Goal: Task Accomplishment & Management: Complete application form

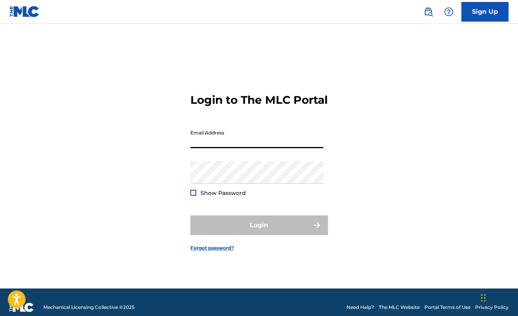
type input "[EMAIL_ADDRESS][DOMAIN_NAME]"
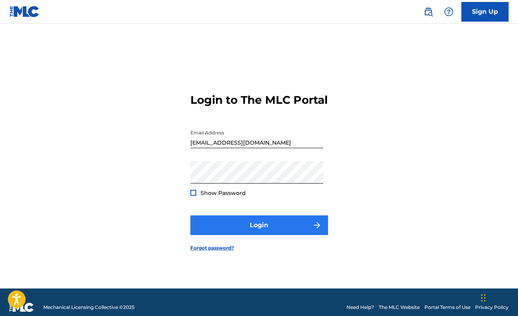
click at [252, 223] on button "Login" at bounding box center [259, 226] width 138 height 20
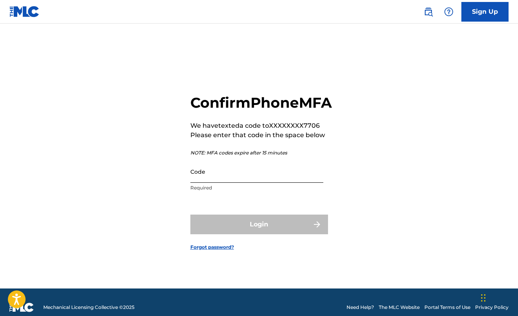
click at [233, 183] on input "Code" at bounding box center [256, 171] width 133 height 22
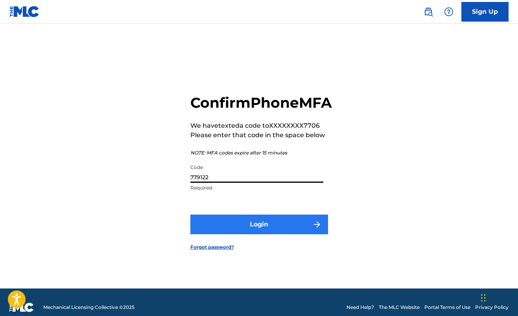
type input "779122"
click at [267, 232] on button "Login" at bounding box center [259, 225] width 138 height 20
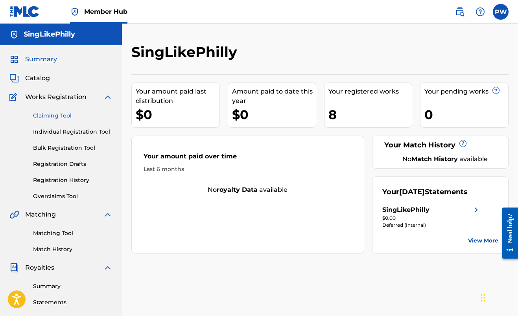
click at [59, 116] on link "Claiming Tool" at bounding box center [72, 116] width 79 height 8
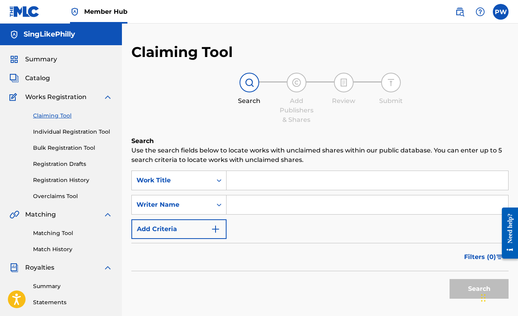
click at [252, 182] on input "Search Form" at bounding box center [368, 180] width 282 height 19
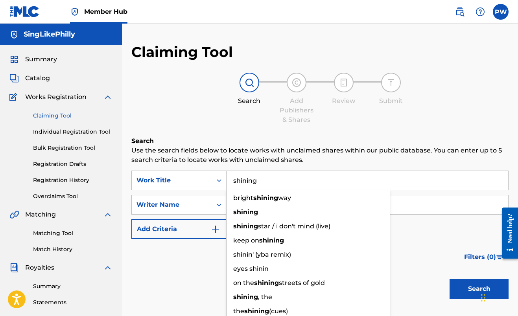
type input "shining"
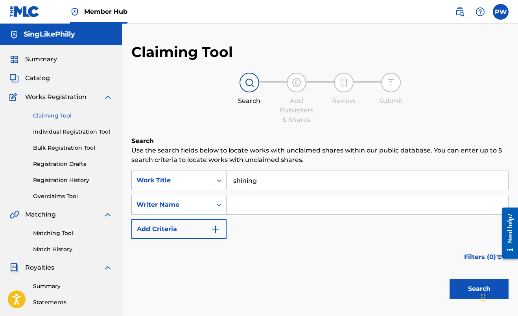
click at [377, 136] on div "Claiming Tool Search Add Publishers & Shares Review Submit Search Use the searc…" at bounding box center [319, 192] width 377 height 299
click at [262, 208] on input "Search Form" at bounding box center [368, 204] width 282 height 19
type input "singlikephilly"
click at [456, 288] on button "Search" at bounding box center [478, 289] width 59 height 20
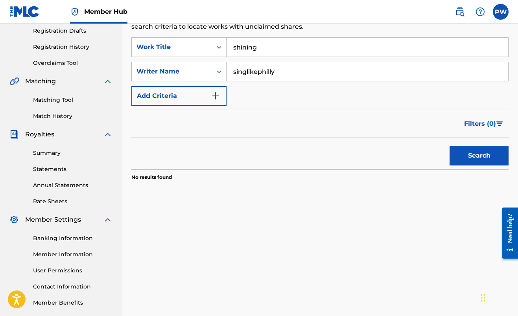
scroll to position [132, 0]
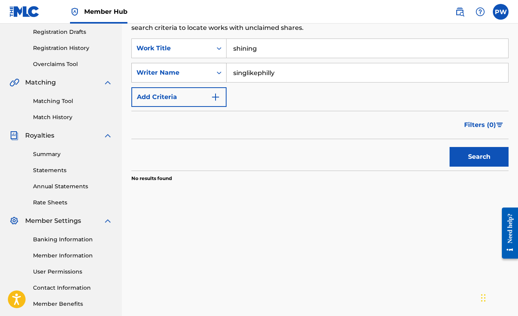
drag, startPoint x: 286, startPoint y: 72, endPoint x: 186, endPoint y: 72, distance: 100.7
click at [186, 72] on div "SearchWithCriteria4daa75e5-3247-42bc-92f8-30198b4af0d9 Writer Name singlikephil…" at bounding box center [319, 73] width 377 height 20
click at [467, 157] on button "Search" at bounding box center [478, 157] width 59 height 20
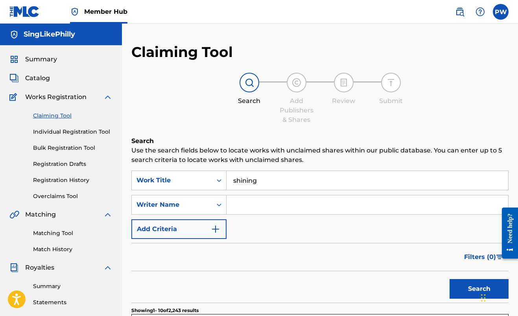
scroll to position [0, 0]
click at [74, 134] on link "Individual Registration Tool" at bounding box center [72, 132] width 79 height 8
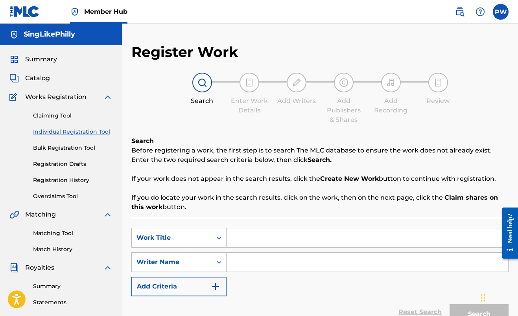
click at [251, 239] on input "Search Form" at bounding box center [368, 237] width 282 height 19
type input "shining"
click at [266, 260] on input "Search Form" at bounding box center [368, 262] width 282 height 19
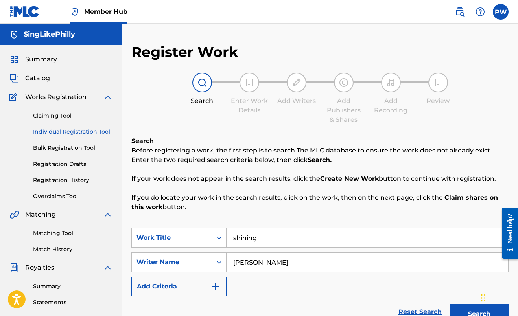
drag, startPoint x: 292, startPoint y: 276, endPoint x: 298, endPoint y: 282, distance: 8.1
click at [298, 282] on div "SearchWithCriteria9f34351f-e6c2-4978-a8c1-22a54527f5d7 Work Title shining Searc…" at bounding box center [319, 262] width 377 height 68
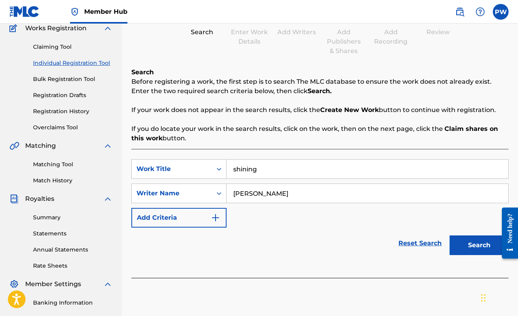
scroll to position [81, 0]
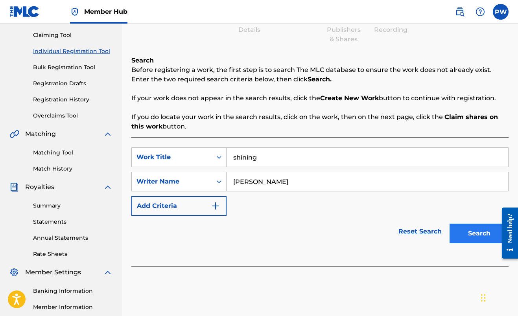
click at [472, 238] on button "Search" at bounding box center [478, 234] width 59 height 20
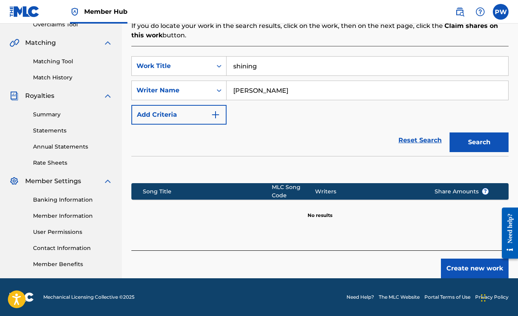
scroll to position [172, 0]
click at [260, 90] on input "[PERSON_NAME]" at bounding box center [368, 90] width 282 height 19
click at [461, 144] on button "Search" at bounding box center [478, 143] width 59 height 20
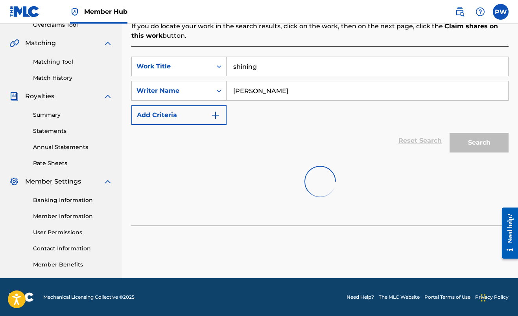
scroll to position [171, 0]
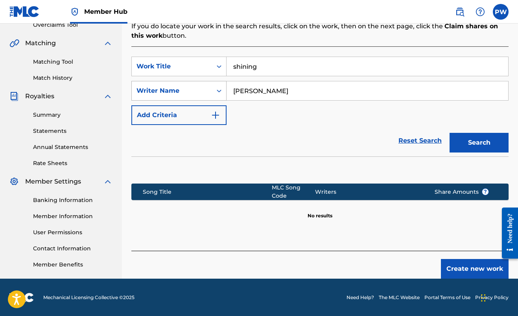
drag, startPoint x: 324, startPoint y: 94, endPoint x: 203, endPoint y: 91, distance: 121.5
click at [203, 91] on div "SearchWithCriteriaf1d14b9d-4e38-43f8-86be-98fa716395ad Writer Name [PERSON_NAME]" at bounding box center [319, 91] width 377 height 20
type input "singlikephilly"
click at [455, 135] on button "Search" at bounding box center [478, 143] width 59 height 20
drag, startPoint x: 262, startPoint y: 66, endPoint x: 195, endPoint y: 66, distance: 66.5
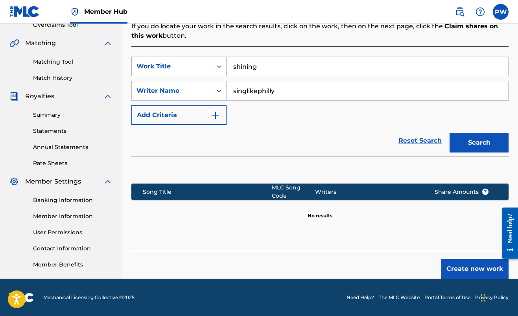
click at [195, 66] on div "SearchWithCriteria9f34351f-e6c2-4978-a8c1-22a54527f5d7 Work Title shining" at bounding box center [319, 67] width 377 height 20
type input "SHINING"
click at [484, 143] on button "Search" at bounding box center [478, 143] width 59 height 20
drag, startPoint x: 283, startPoint y: 94, endPoint x: 190, endPoint y: 93, distance: 92.8
click at [190, 93] on div "SearchWithCriteriaf1d14b9d-4e38-43f8-86be-98fa716395ad Writer Name singlikephil…" at bounding box center [319, 91] width 377 height 20
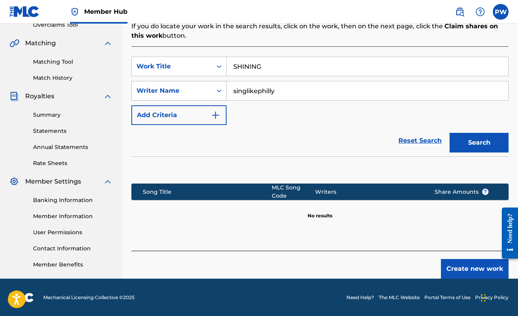
paste input "[PERSON_NAME] SINGLIKEPHILLY"
type input "[PERSON_NAME] SINGLIKEPHILLY"
drag, startPoint x: 274, startPoint y: 66, endPoint x: 163, endPoint y: 65, distance: 111.3
click at [164, 66] on div "SearchWithCriteria9f34351f-e6c2-4978-a8c1-22a54527f5d7 Work Title SHINING" at bounding box center [319, 67] width 377 height 20
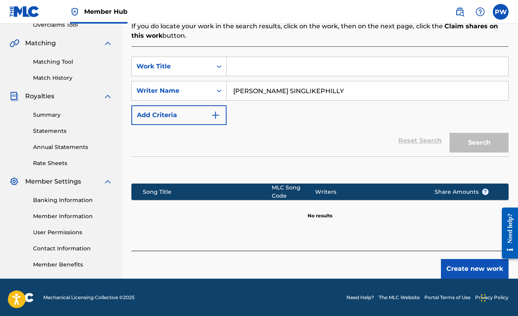
click at [338, 153] on div "Reset Search Search" at bounding box center [319, 140] width 377 height 31
click at [356, 66] on input "Search Form" at bounding box center [368, 66] width 282 height 19
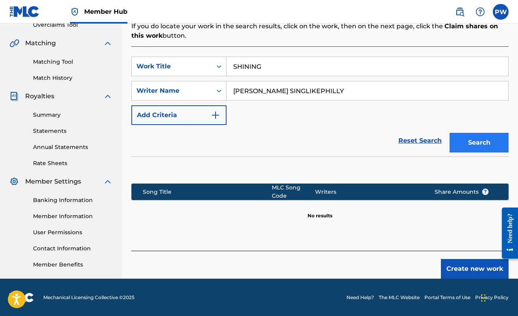
type input "SHINING"
click at [461, 142] on button "Search" at bounding box center [478, 143] width 59 height 20
drag, startPoint x: 284, startPoint y: 65, endPoint x: 203, endPoint y: 65, distance: 81.8
click at [204, 65] on div "SearchWithCriteria9f34351f-e6c2-4978-a8c1-22a54527f5d7 Work Title SHINING" at bounding box center [319, 67] width 377 height 20
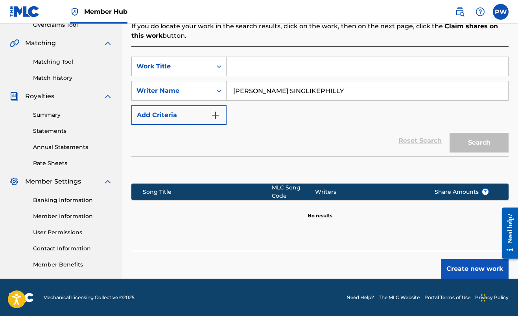
click at [273, 127] on div "Reset Search Search" at bounding box center [319, 140] width 377 height 31
click at [481, 143] on div "Search" at bounding box center [477, 140] width 63 height 31
click at [458, 111] on div "SearchWithCriteria9f34351f-e6c2-4978-a8c1-22a54527f5d7 Work Title SearchWithCri…" at bounding box center [319, 91] width 377 height 68
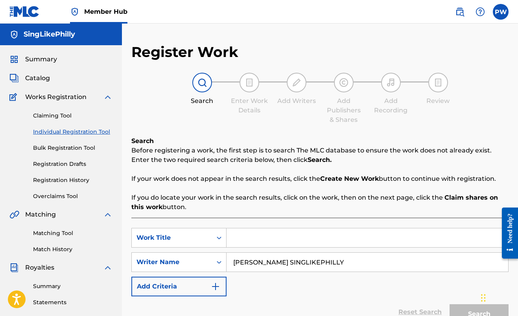
scroll to position [0, 0]
click at [66, 118] on link "Claiming Tool" at bounding box center [72, 116] width 79 height 8
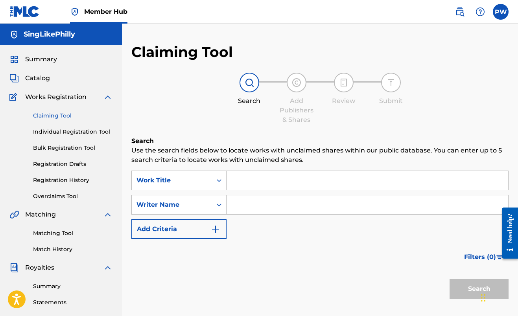
click at [277, 206] on input "Search Form" at bounding box center [368, 204] width 282 height 19
paste input "[PERSON_NAME] SINGLIKEPHILLY"
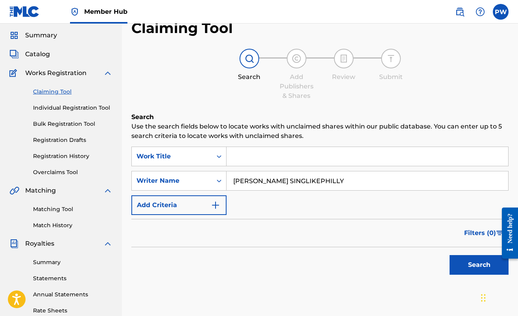
scroll to position [50, 0]
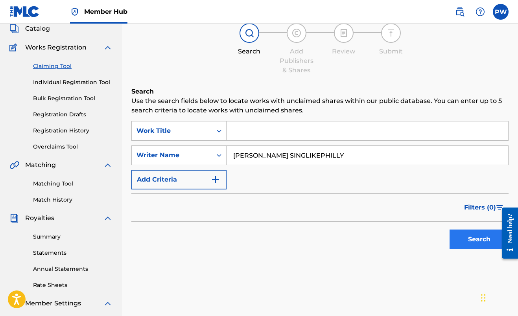
click at [452, 238] on button "Search" at bounding box center [478, 240] width 59 height 20
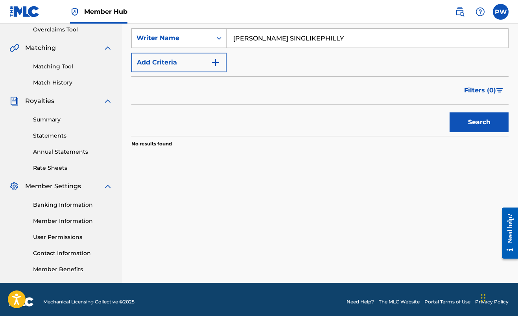
scroll to position [170, 0]
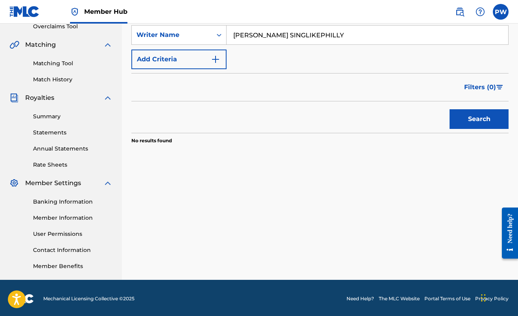
click at [320, 39] on input "[PERSON_NAME] SINGLIKEPHILLY" at bounding box center [368, 35] width 282 height 19
drag, startPoint x: 320, startPoint y: 39, endPoint x: 224, endPoint y: 37, distance: 96.0
click at [224, 37] on div "SearchWithCriteria4daa75e5-3247-42bc-92f8-30198b4af0d9 Writer Name [PERSON_NAME…" at bounding box center [319, 35] width 377 height 20
paste input "[PERSON_NAME] SINGLIKEPHILLY TONEE NEF THE PHARAOH"
click at [482, 123] on button "Search" at bounding box center [478, 119] width 59 height 20
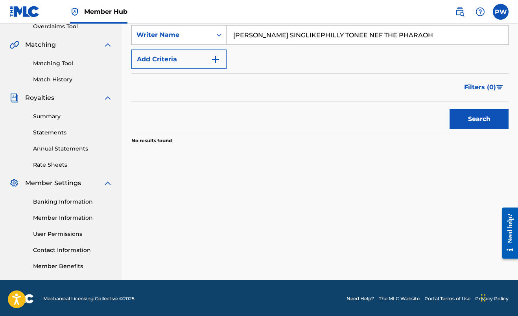
drag, startPoint x: 320, startPoint y: 34, endPoint x: 221, endPoint y: 24, distance: 98.8
click at [221, 27] on div "SearchWithCriteria4daa75e5-3247-42bc-92f8-30198b4af0d9 Writer Name [PERSON_NAME…" at bounding box center [319, 35] width 377 height 20
click at [462, 116] on button "Search" at bounding box center [478, 119] width 59 height 20
drag, startPoint x: 257, startPoint y: 37, endPoint x: 181, endPoint y: 34, distance: 75.6
click at [183, 36] on div "SearchWithCriteria4daa75e5-3247-42bc-92f8-30198b4af0d9 Writer Name TONEE NEF TH…" at bounding box center [319, 35] width 377 height 20
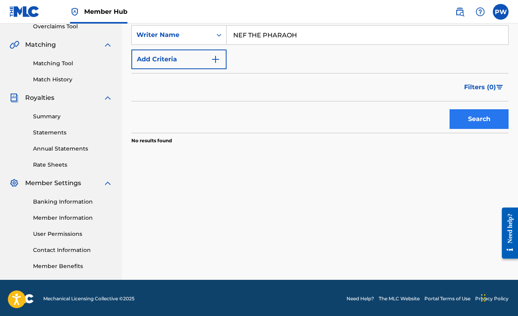
type input "NEF THE PHARAOH"
click at [463, 119] on button "Search" at bounding box center [478, 119] width 59 height 20
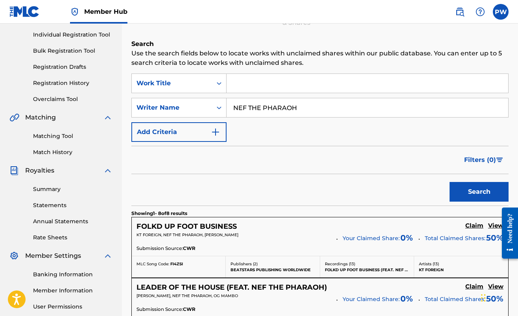
scroll to position [39, 0]
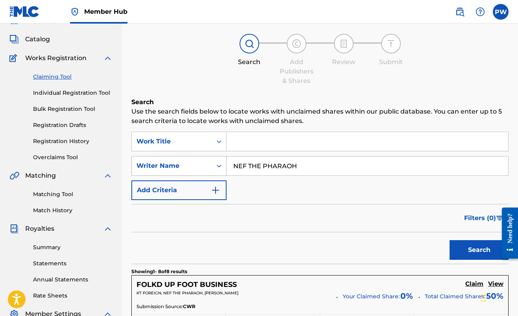
click at [186, 175] on div "Writer Name" at bounding box center [178, 166] width 95 height 20
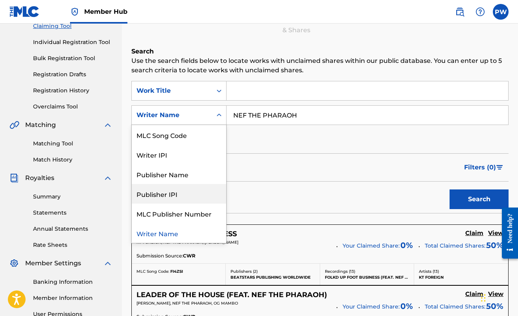
scroll to position [90, 0]
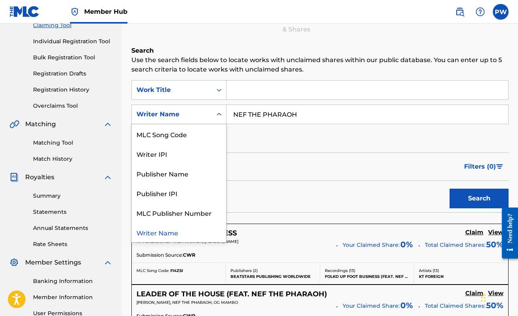
click at [193, 227] on div "Writer Name" at bounding box center [179, 233] width 94 height 20
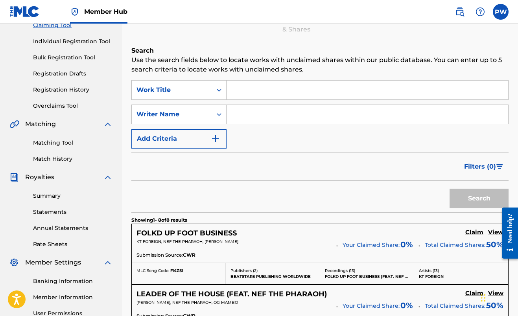
scroll to position [75, 0]
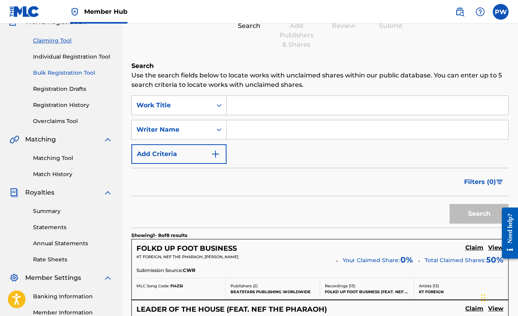
click at [70, 72] on link "Bulk Registration Tool" at bounding box center [72, 73] width 79 height 8
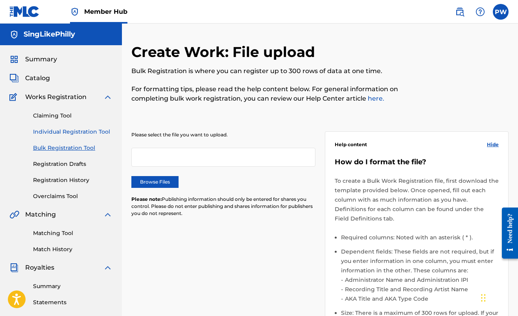
click at [59, 132] on link "Individual Registration Tool" at bounding box center [72, 132] width 79 height 8
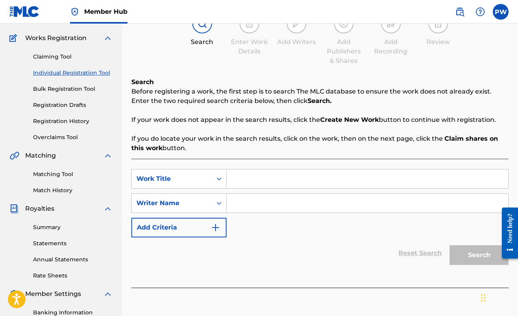
scroll to position [77, 0]
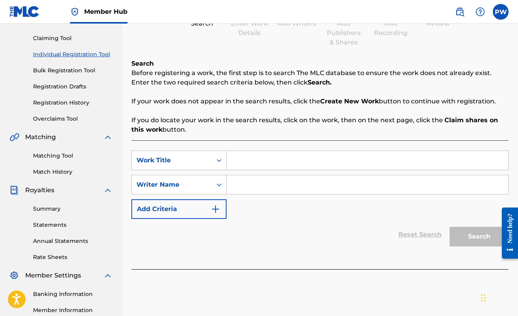
click at [278, 183] on input "Search Form" at bounding box center [368, 184] width 282 height 19
type input "[PERSON_NAME]"
click at [397, 214] on div "SearchWithCriteria9f34351f-e6c2-4978-a8c1-22a54527f5d7 Work Title SearchWithCri…" at bounding box center [319, 185] width 377 height 68
click at [415, 191] on input "[PERSON_NAME]" at bounding box center [368, 184] width 282 height 19
drag, startPoint x: 410, startPoint y: 181, endPoint x: 392, endPoint y: 156, distance: 31.1
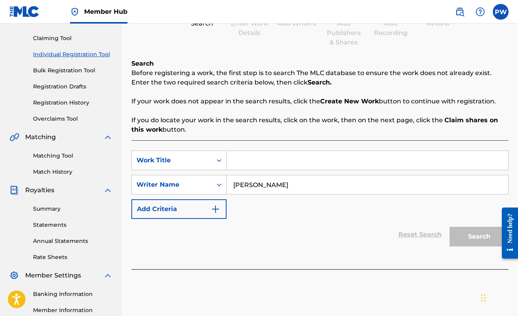
click at [392, 156] on input "Search Form" at bounding box center [368, 160] width 282 height 19
type input "SHINING"
click at [471, 240] on button "Search" at bounding box center [478, 237] width 59 height 20
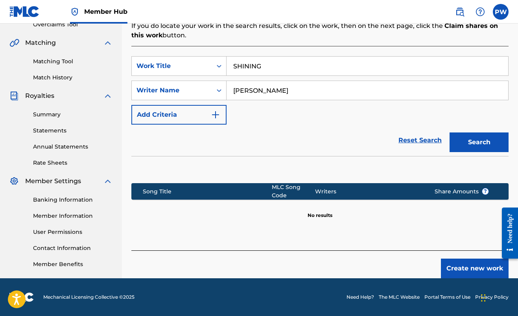
scroll to position [172, 0]
drag, startPoint x: 317, startPoint y: 88, endPoint x: 195, endPoint y: 91, distance: 122.7
click at [195, 91] on div "SearchWithCriteriaf1d14b9d-4e38-43f8-86be-98fa716395ad Writer Name [PERSON_NAME]" at bounding box center [319, 91] width 377 height 20
click at [456, 141] on button "Search" at bounding box center [478, 143] width 59 height 20
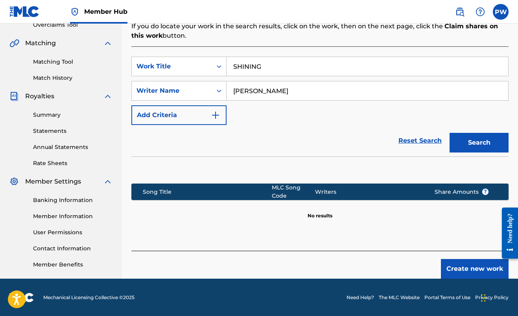
click at [264, 89] on input "[PERSON_NAME]" at bounding box center [368, 90] width 282 height 19
type input "[PERSON_NAME]"
click at [477, 147] on button "Search" at bounding box center [478, 143] width 59 height 20
click at [459, 149] on button "Search" at bounding box center [478, 143] width 59 height 20
click at [204, 116] on button "Add Criteria" at bounding box center [178, 115] width 95 height 20
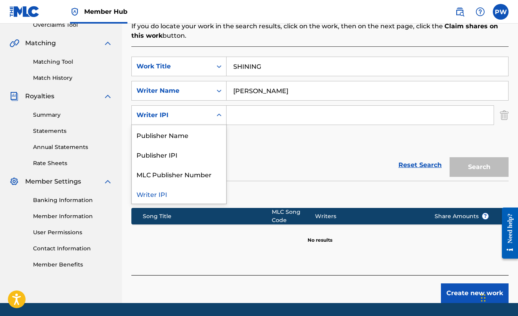
click at [217, 119] on icon "Search Form" at bounding box center [219, 115] width 8 height 8
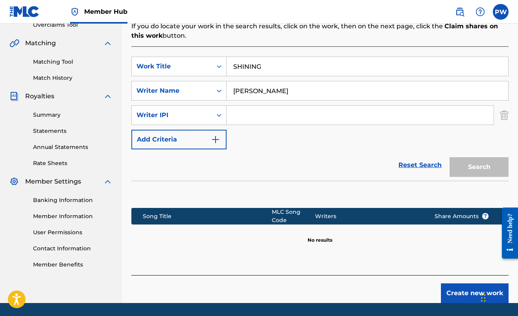
click at [269, 164] on div "Reset Search Search" at bounding box center [319, 164] width 377 height 31
click at [311, 120] on input "Search Form" at bounding box center [360, 115] width 267 height 19
paste input "00383409743"
type input "00383409743"
drag, startPoint x: 340, startPoint y: 94, endPoint x: 123, endPoint y: 82, distance: 217.4
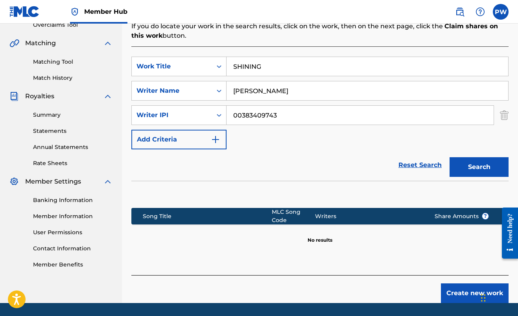
click at [125, 84] on div "Register Work Search Enter Work Details Add Writers Add Publishers & Shares Add…" at bounding box center [320, 87] width 396 height 431
click at [464, 138] on div "SearchWithCriteria9f34351f-e6c2-4978-a8c1-22a54527f5d7 Work Title SHINING Searc…" at bounding box center [319, 103] width 377 height 93
click at [420, 79] on div "SearchWithCriteria9f34351f-e6c2-4978-a8c1-22a54527f5d7 Work Title SHINING Searc…" at bounding box center [319, 103] width 377 height 93
click at [420, 70] on input "SHINING" at bounding box center [368, 66] width 282 height 19
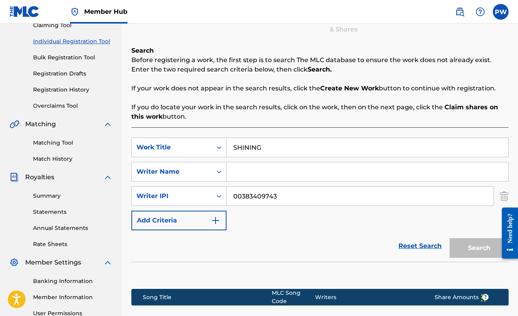
scroll to position [79, 0]
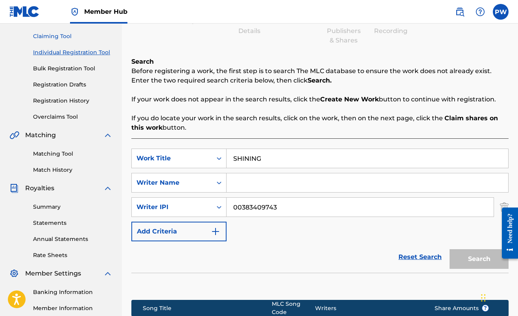
click at [67, 35] on link "Claiming Tool" at bounding box center [72, 36] width 79 height 8
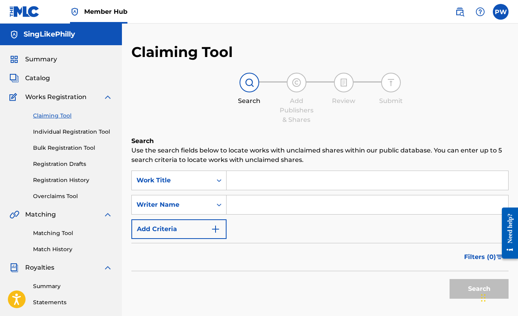
click at [246, 173] on input "Search Form" at bounding box center [368, 180] width 282 height 19
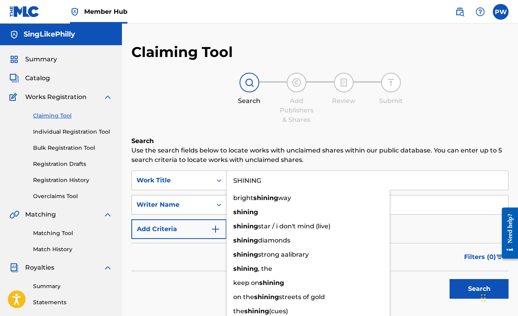
type input "SHINING"
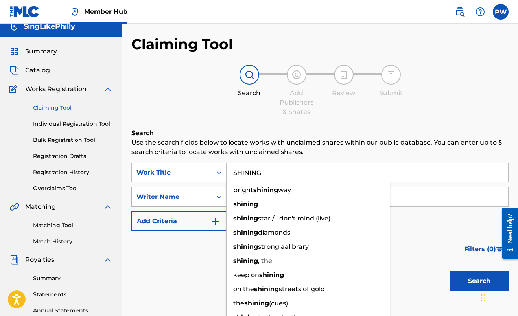
click at [211, 204] on div "Writer Name" at bounding box center [178, 197] width 95 height 20
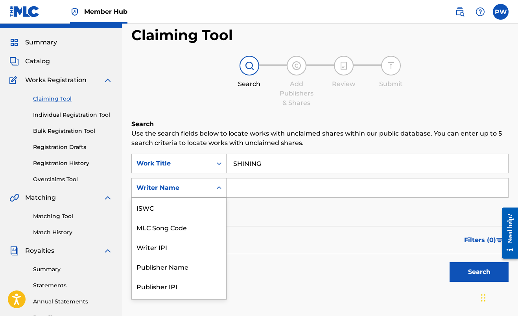
scroll to position [20, 0]
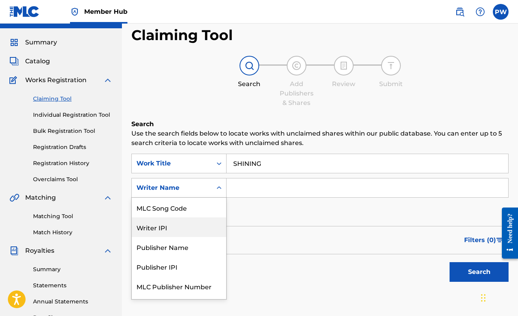
click at [197, 238] on div "Publisher Name" at bounding box center [179, 247] width 94 height 20
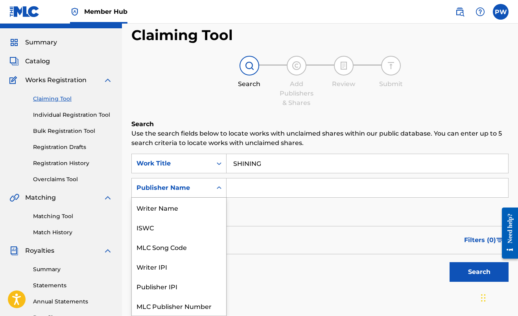
click at [203, 194] on div "Publisher Name" at bounding box center [172, 188] width 80 height 15
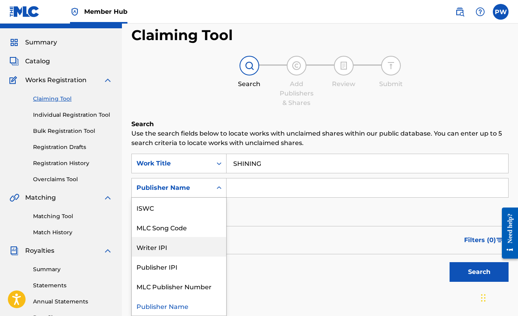
click at [190, 251] on div "Writer IPI" at bounding box center [179, 247] width 94 height 20
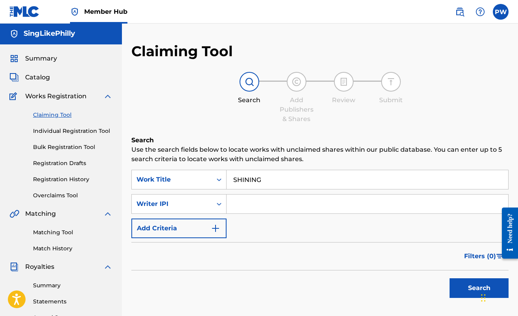
scroll to position [3, 0]
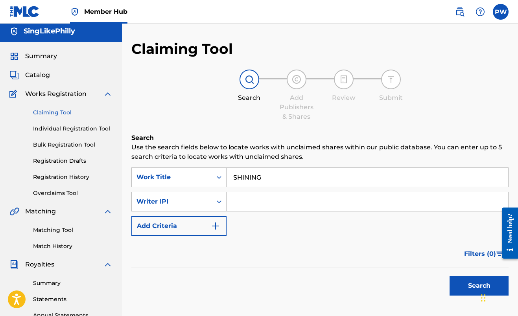
click at [254, 197] on input "Search Form" at bounding box center [368, 201] width 282 height 19
paste input "00383409743"
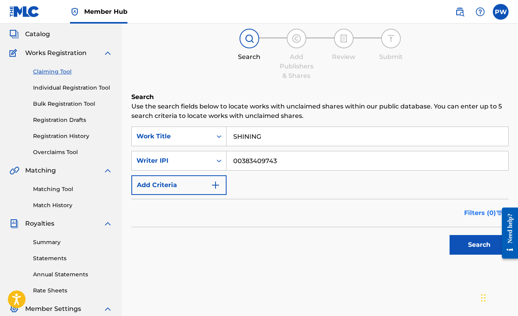
scroll to position [49, 0]
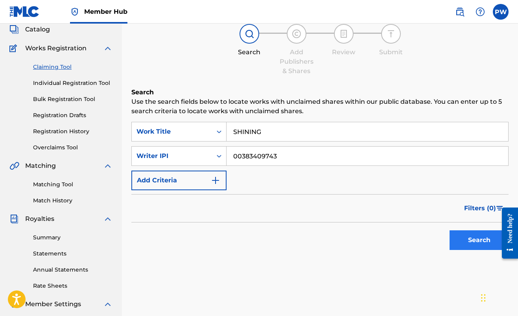
type input "00383409743"
click at [478, 240] on button "Search" at bounding box center [478, 240] width 59 height 20
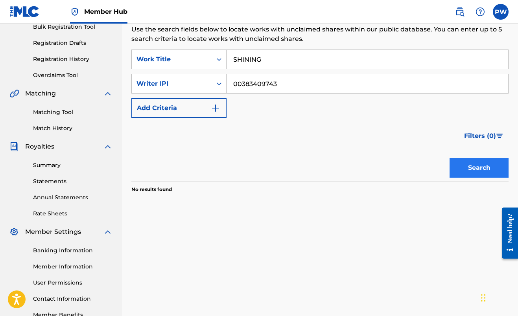
scroll to position [142, 0]
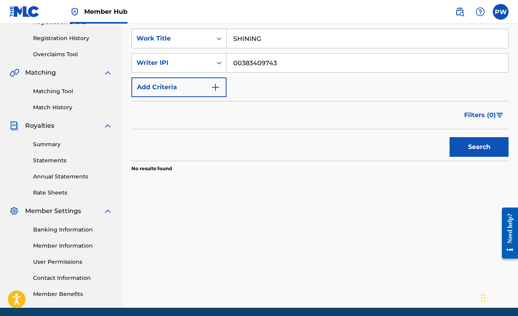
drag, startPoint x: 267, startPoint y: 42, endPoint x: 182, endPoint y: 41, distance: 84.9
click at [182, 42] on div "SearchWithCriteriae75d951c-ad28-4de2-abeb-20e5badd4da3 Work Title SHINING" at bounding box center [319, 39] width 377 height 20
click at [478, 143] on button "Search" at bounding box center [478, 147] width 59 height 20
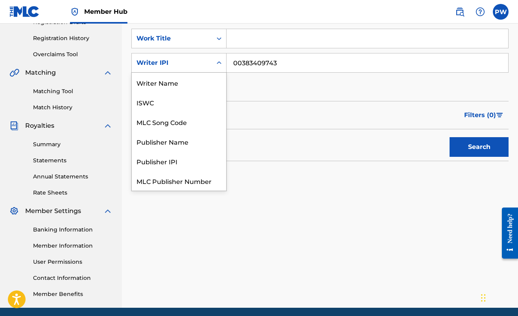
click at [179, 61] on div "Writer IPI" at bounding box center [171, 62] width 71 height 9
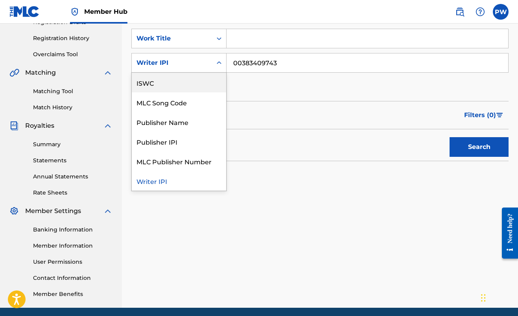
click at [190, 87] on div "ISWC" at bounding box center [179, 83] width 94 height 20
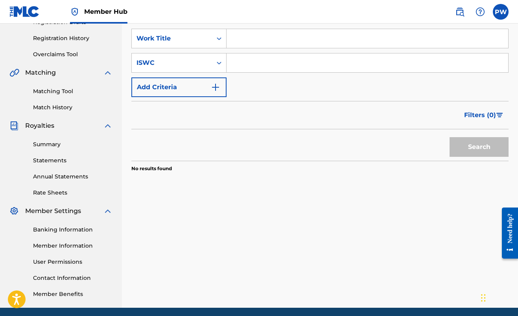
click at [255, 59] on input "Search Form" at bounding box center [368, 62] width 282 height 19
paste input "00383409743"
click at [483, 152] on button "Search" at bounding box center [478, 147] width 59 height 20
drag, startPoint x: 287, startPoint y: 65, endPoint x: 130, endPoint y: 63, distance: 157.3
click at [130, 63] on div "Claiming Tool Search Add Publishers & Shares Review Submit Search Use the searc…" at bounding box center [320, 104] width 396 height 407
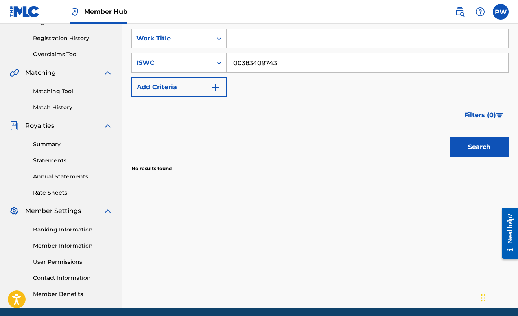
paste input "T-335.295.844-8"
type input "T-335.295.844-8"
click at [492, 148] on button "Search" at bounding box center [478, 147] width 59 height 20
click at [471, 148] on button "Search" at bounding box center [478, 147] width 59 height 20
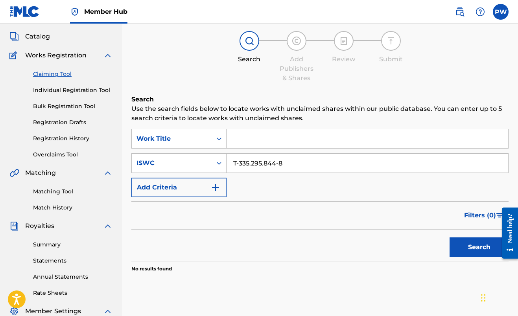
scroll to position [39, 0]
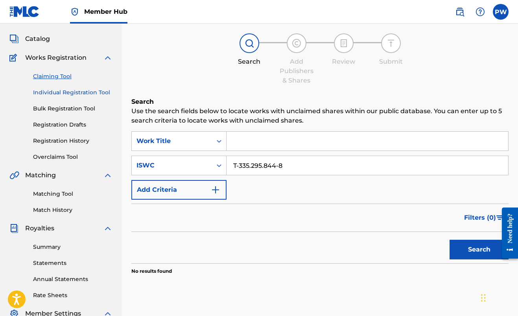
click at [61, 91] on link "Individual Registration Tool" at bounding box center [72, 92] width 79 height 8
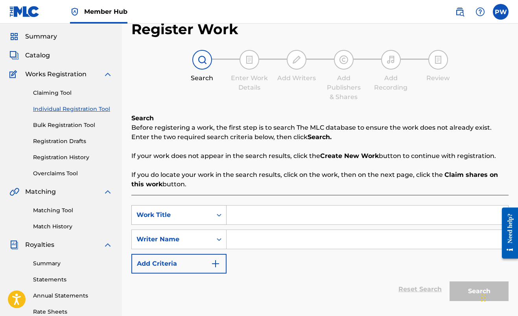
click at [198, 225] on div "Work Title" at bounding box center [178, 215] width 95 height 20
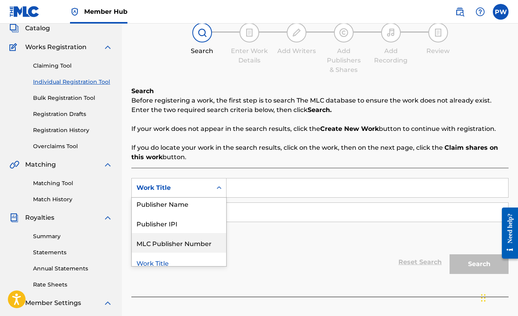
scroll to position [43, 0]
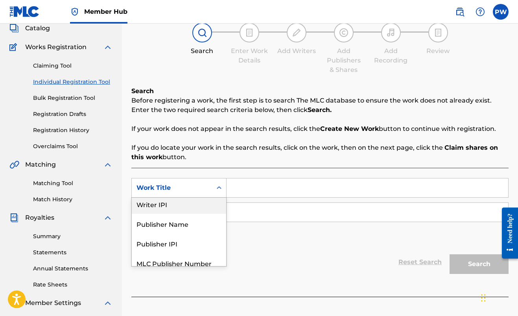
click at [186, 208] on div "Writer IPI" at bounding box center [179, 204] width 94 height 20
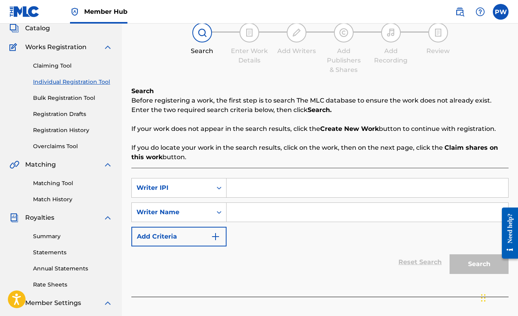
click at [248, 187] on input "Search Form" at bounding box center [368, 188] width 282 height 19
paste input "T-335.295.844-8"
type input "T-335.295.844-8"
click at [372, 240] on div "SearchWithCriteria8de54037-1e3b-4166-9943-a5638625b6f0 Writer IPI T-335.295.844…" at bounding box center [319, 212] width 377 height 68
click at [190, 183] on div "Writer IPI" at bounding box center [172, 188] width 80 height 15
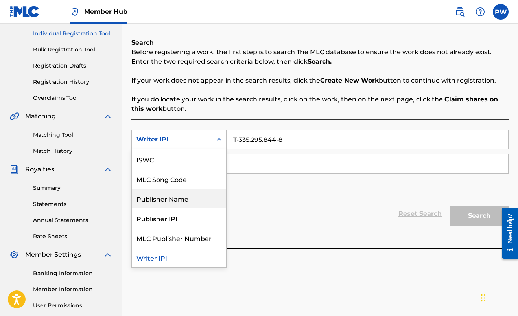
scroll to position [107, 0]
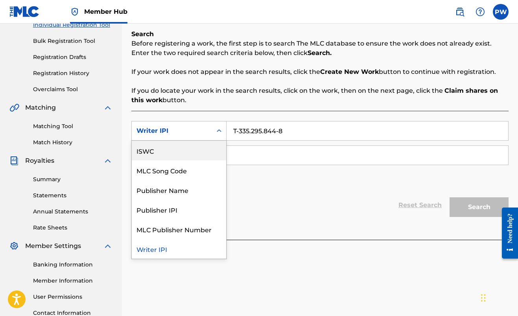
click at [170, 155] on div "ISWC" at bounding box center [179, 151] width 94 height 20
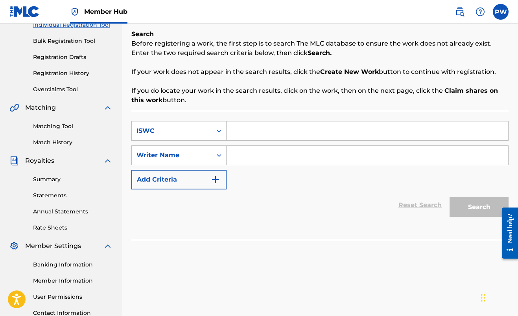
click at [292, 136] on input "Search Form" at bounding box center [368, 131] width 282 height 19
paste input "T-335.295.844-8"
type input "T-335.295.844-8"
click at [319, 192] on div "Reset Search Search" at bounding box center [319, 205] width 377 height 31
click at [308, 159] on input "Search Form" at bounding box center [368, 155] width 282 height 19
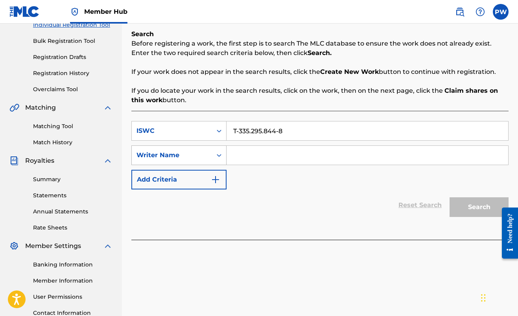
click at [209, 154] on div "Writer Name" at bounding box center [172, 155] width 80 height 15
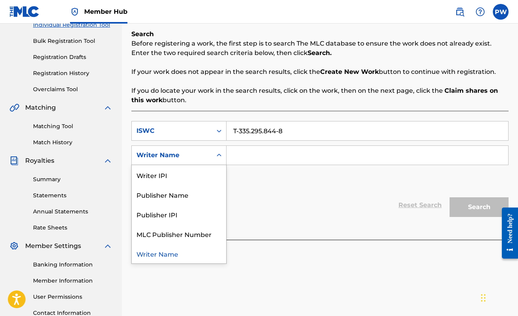
click at [186, 256] on div "Writer Name" at bounding box center [179, 254] width 94 height 20
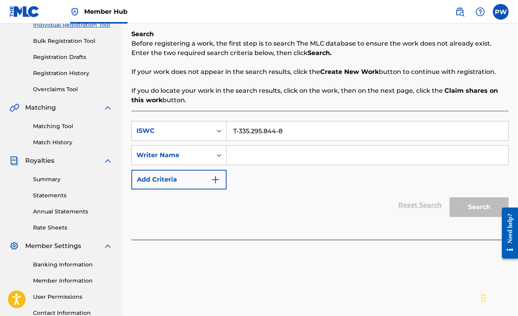
click at [261, 146] on input "Search Form" at bounding box center [368, 155] width 282 height 19
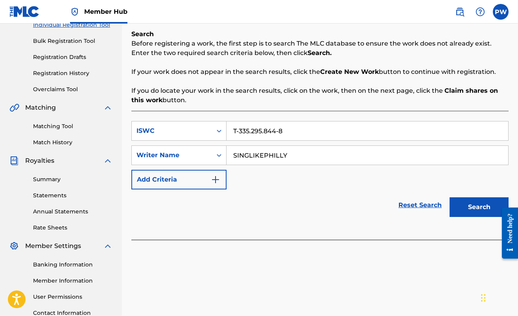
click at [496, 217] on div at bounding box center [507, 233] width 22 height 65
click at [488, 211] on button "Search" at bounding box center [478, 207] width 59 height 20
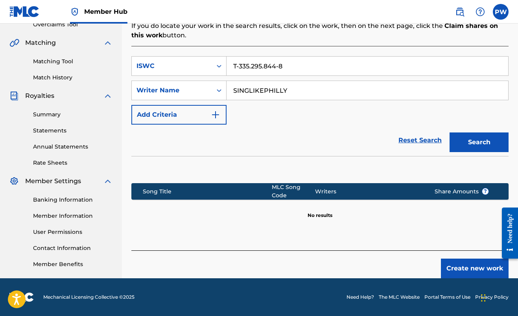
scroll to position [172, 0]
drag, startPoint x: 304, startPoint y: 88, endPoint x: 217, endPoint y: 87, distance: 86.1
click at [218, 87] on div "SearchWithCriteria4a6b33a1-a8ac-4cf4-9774-fb34dd312e7e Writer Name SINGLIKEPHIL…" at bounding box center [319, 91] width 377 height 20
click at [479, 147] on button "Search" at bounding box center [478, 143] width 59 height 20
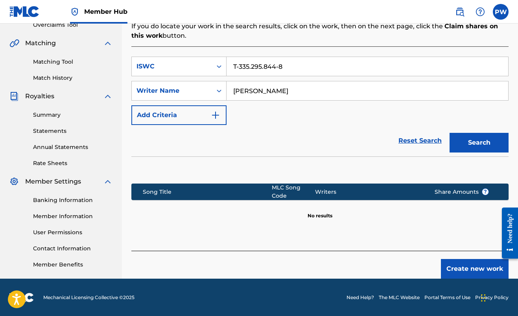
click at [263, 91] on input "[PERSON_NAME]" at bounding box center [368, 90] width 282 height 19
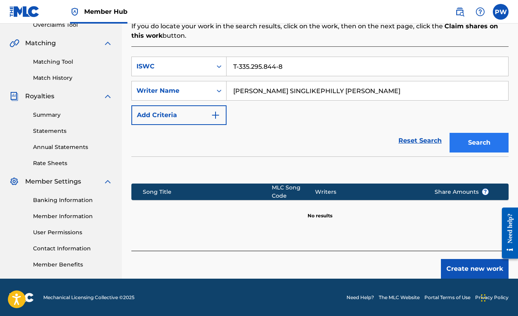
click at [458, 138] on button "Search" at bounding box center [478, 143] width 59 height 20
click at [319, 92] on input "[PERSON_NAME] SINGLIKEPHILLY [PERSON_NAME]" at bounding box center [368, 90] width 282 height 19
drag, startPoint x: 316, startPoint y: 92, endPoint x: 265, endPoint y: 88, distance: 50.9
click at [265, 88] on input "[PERSON_NAME] SINGLIKEPHILLY [PERSON_NAME]" at bounding box center [368, 90] width 282 height 19
type input "[PERSON_NAME]"
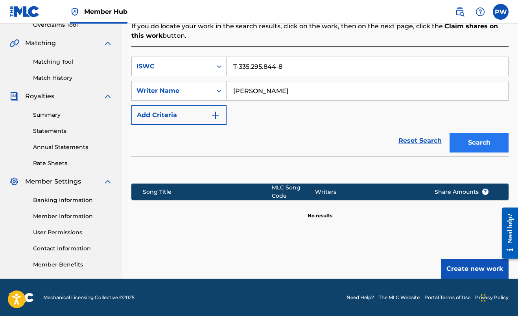
click at [471, 137] on button "Search" at bounding box center [478, 143] width 59 height 20
click at [472, 142] on button "Search" at bounding box center [478, 143] width 59 height 20
drag, startPoint x: 352, startPoint y: 92, endPoint x: 199, endPoint y: 85, distance: 153.1
click at [200, 86] on div "SearchWithCriteria4a6b33a1-a8ac-4cf4-9774-fb34dd312e7e Writer Name [PERSON_NAME]" at bounding box center [319, 91] width 377 height 20
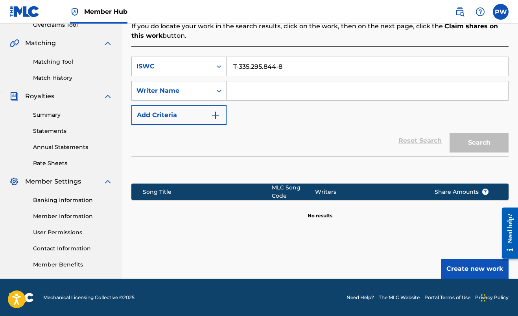
click at [413, 115] on div "SearchWithCriteria840cf784-5b1f-44eb-814a-0db83d41f4f3 ISWC T-335.295.844-8 Sea…" at bounding box center [319, 91] width 377 height 68
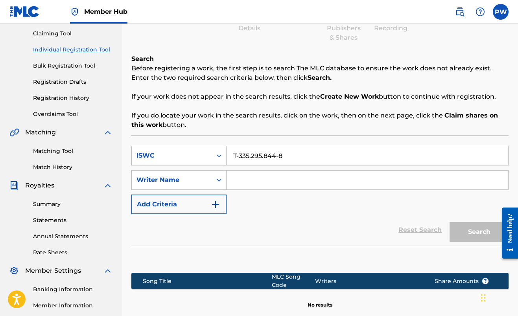
scroll to position [53, 0]
